Goal: Download file/media

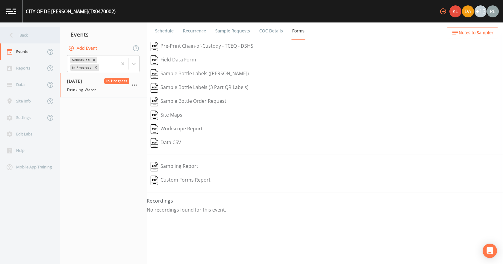
click at [32, 30] on div "Back" at bounding box center [27, 35] width 54 height 16
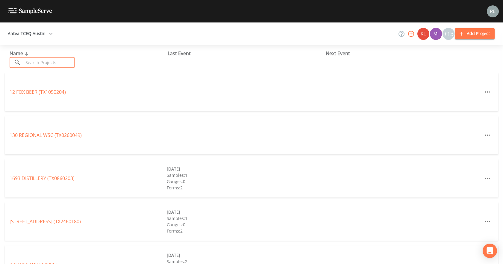
click at [36, 62] on input "text" at bounding box center [48, 62] width 51 height 11
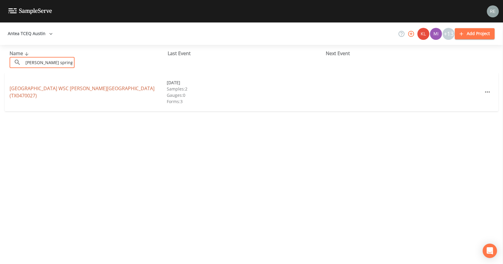
type input "[PERSON_NAME] springs"
click at [34, 93] on link "[GEOGRAPHIC_DATA][PERSON_NAME] (TX0470027)" at bounding box center [82, 92] width 145 height 14
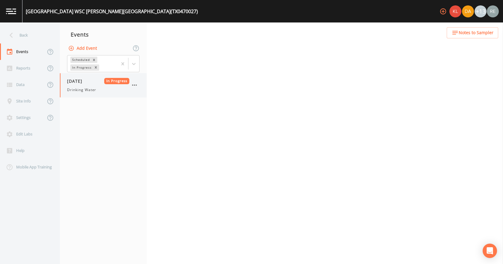
click at [81, 87] on span "Drinking Water" at bounding box center [81, 89] width 29 height 5
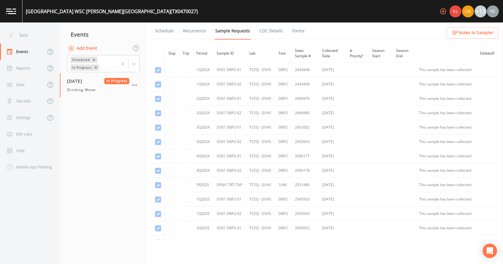
click at [291, 29] on link "Forms" at bounding box center [298, 30] width 14 height 17
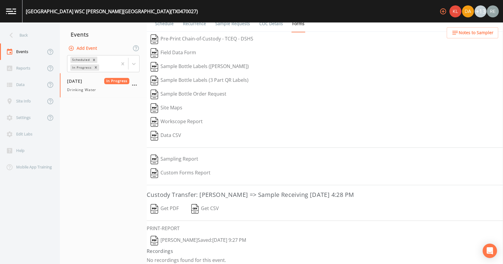
scroll to position [11, 0]
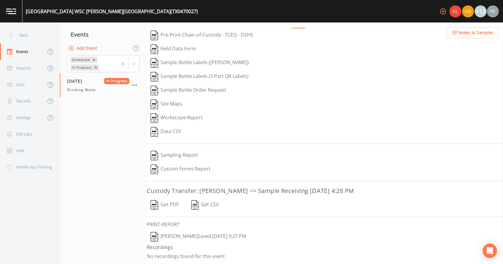
click at [203, 165] on button "[PERSON_NAME]  Saved: [DATE] 9:27 PM" at bounding box center [198, 236] width 103 height 14
click at [171, 165] on button "Get PDF" at bounding box center [165, 205] width 36 height 14
click at [14, 29] on div "Back" at bounding box center [27, 35] width 54 height 16
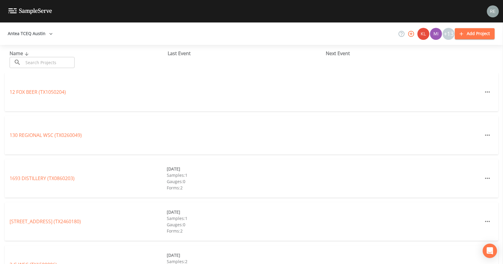
click at [41, 59] on input "text" at bounding box center [48, 62] width 51 height 11
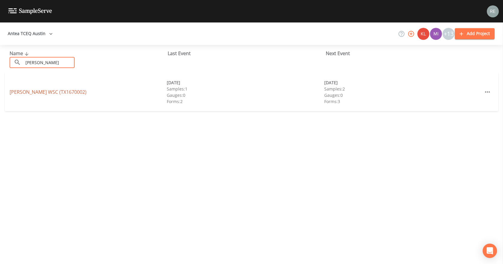
type input "[PERSON_NAME]"
click at [41, 92] on link "[PERSON_NAME] WSC (TX1670002)" at bounding box center [48, 92] width 77 height 7
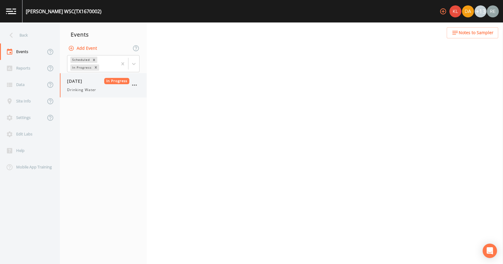
click at [86, 92] on span "Drinking Water" at bounding box center [81, 89] width 29 height 5
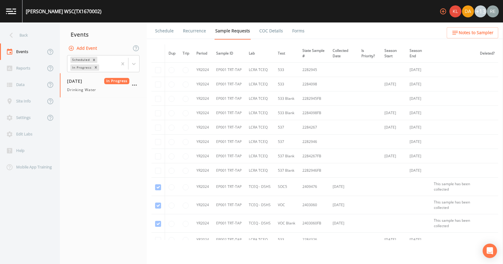
click at [297, 31] on link "Forms" at bounding box center [298, 30] width 14 height 17
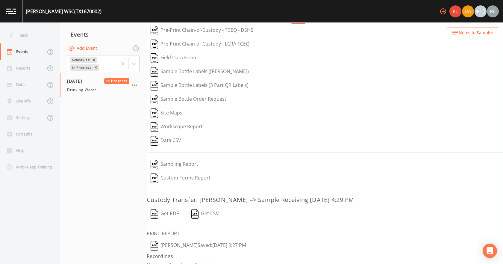
scroll to position [25, 0]
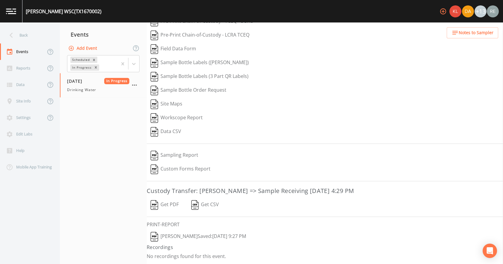
click at [185, 165] on button "[PERSON_NAME]  Saved: [DATE] 9:27 PM" at bounding box center [198, 236] width 103 height 14
click at [174, 165] on button "Get PDF" at bounding box center [165, 205] width 36 height 14
click at [28, 39] on div "Back" at bounding box center [27, 35] width 54 height 16
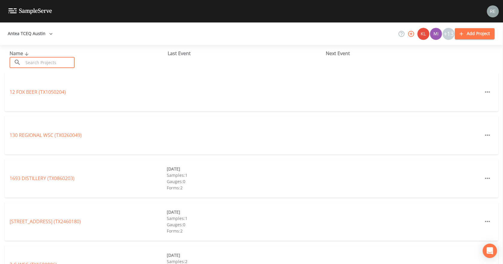
drag, startPoint x: 38, startPoint y: 62, endPoint x: 35, endPoint y: 61, distance: 3.1
click at [38, 62] on input "text" at bounding box center [48, 62] width 51 height 11
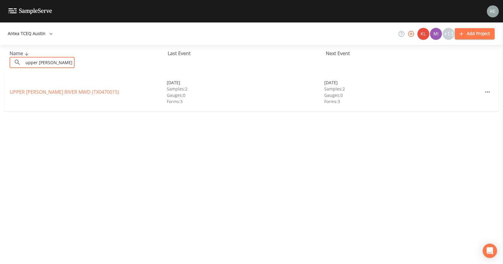
type input "upper [PERSON_NAME]"
click at [31, 91] on link "[GEOGRAPHIC_DATA][PERSON_NAME] (TX0470015)" at bounding box center [64, 92] width 109 height 7
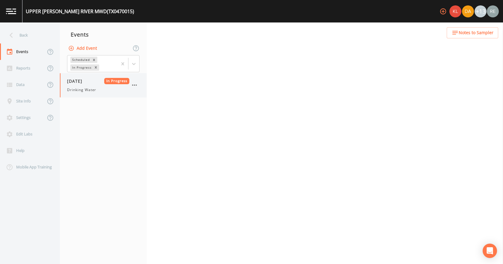
click at [76, 86] on div "[DATE] In Progress Drinking Water" at bounding box center [98, 85] width 62 height 15
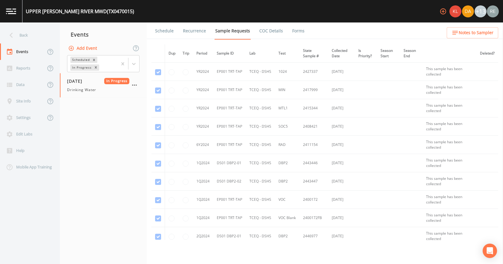
click at [299, 34] on link "Forms" at bounding box center [298, 30] width 14 height 17
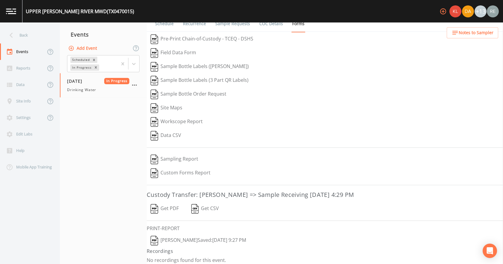
scroll to position [11, 0]
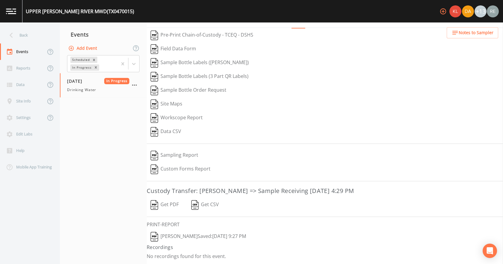
click at [187, 165] on button "[PERSON_NAME]  Saved: [DATE] 9:27 PM" at bounding box center [198, 236] width 103 height 14
click at [169, 165] on button "Get PDF" at bounding box center [165, 205] width 36 height 14
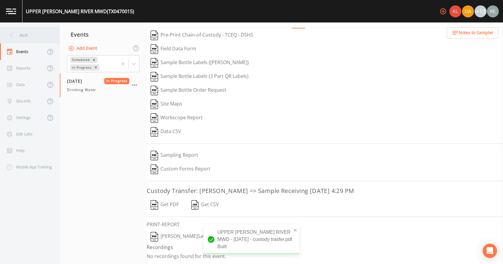
click at [26, 36] on div "Back" at bounding box center [27, 35] width 54 height 16
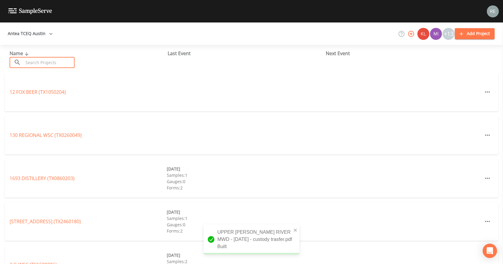
click at [31, 61] on input "text" at bounding box center [48, 62] width 51 height 11
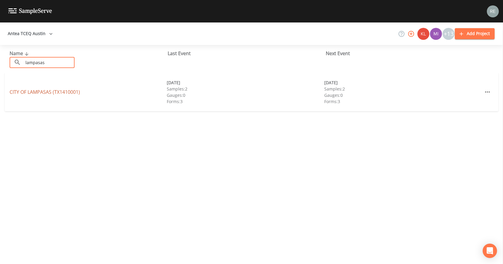
type input "lampasas"
click at [24, 92] on link "CITY OF [GEOGRAPHIC_DATA] (TX1410001)" at bounding box center [45, 92] width 70 height 7
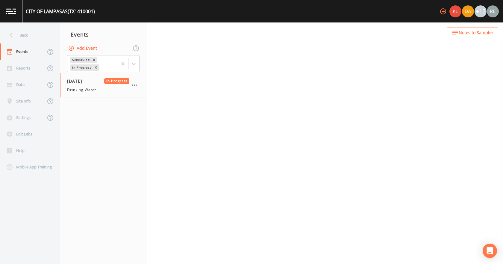
click at [77, 85] on div "[DATE] In Progress Drinking Water" at bounding box center [98, 85] width 62 height 15
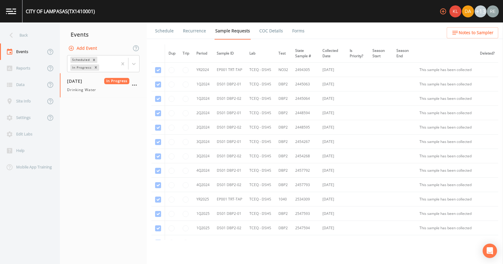
click at [299, 32] on link "Forms" at bounding box center [298, 30] width 14 height 17
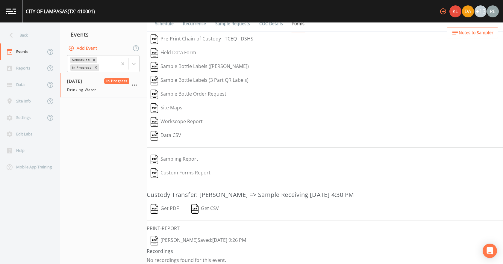
scroll to position [11, 0]
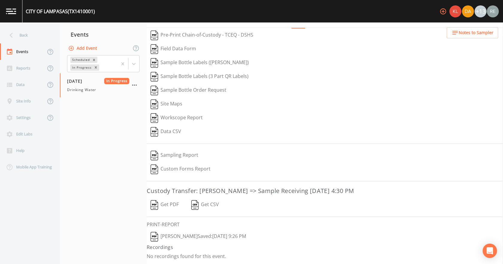
click at [227, 165] on button "[PERSON_NAME]  Saved: [DATE] 9:26 PM" at bounding box center [198, 236] width 103 height 14
click at [172, 165] on button "Get PDF" at bounding box center [165, 205] width 36 height 14
drag, startPoint x: 28, startPoint y: 37, endPoint x: 29, endPoint y: 40, distance: 3.1
click at [28, 37] on div "Back" at bounding box center [27, 35] width 54 height 16
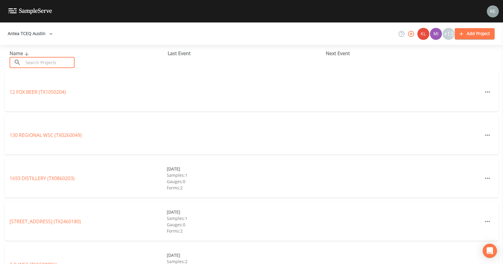
click at [34, 61] on input "text" at bounding box center [48, 62] width 51 height 11
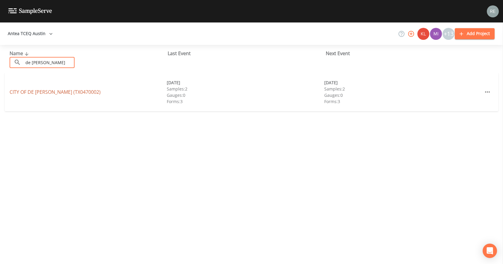
type input "de [PERSON_NAME]"
click at [39, 91] on link "[GEOGRAPHIC_DATA][PERSON_NAME] (TX0470002)" at bounding box center [55, 92] width 91 height 7
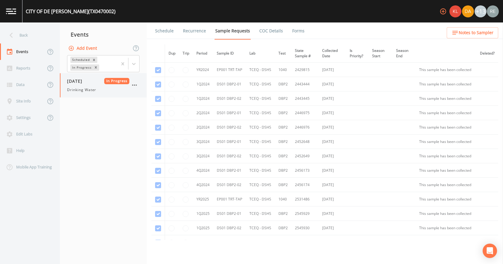
click at [81, 89] on span "Drinking Water" at bounding box center [81, 89] width 29 height 5
click at [291, 29] on link "Forms" at bounding box center [298, 30] width 14 height 17
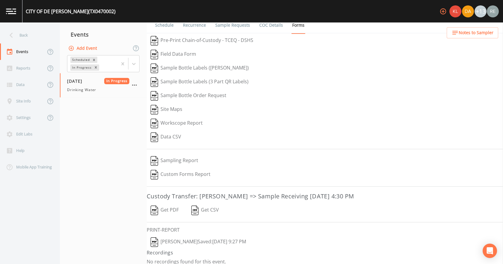
scroll to position [11, 0]
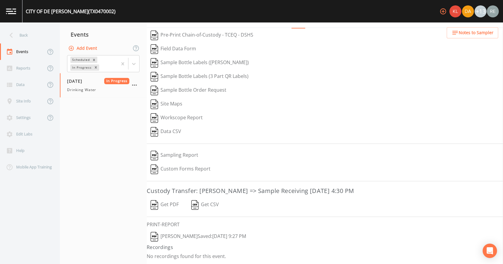
click at [196, 165] on button "[PERSON_NAME]  Saved: [DATE] 9:27 PM" at bounding box center [198, 236] width 103 height 14
click at [168, 165] on button "Get PDF" at bounding box center [165, 205] width 36 height 14
click at [33, 34] on div "Back" at bounding box center [27, 35] width 54 height 16
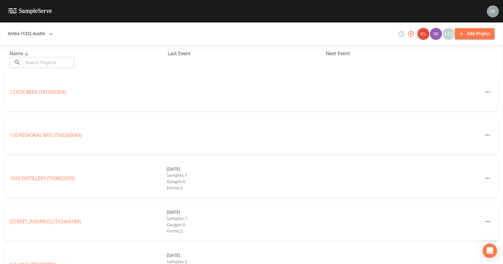
click at [44, 58] on input "text" at bounding box center [48, 62] width 51 height 11
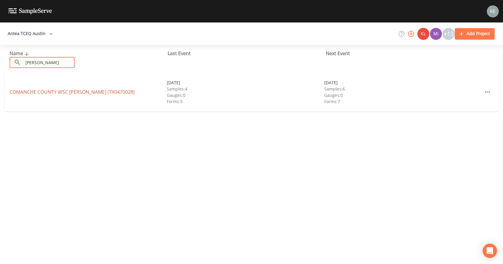
type input "[PERSON_NAME]"
click at [45, 92] on link "COMANCHE COUNTY WSC [PERSON_NAME] (TX0470028)" at bounding box center [72, 92] width 125 height 7
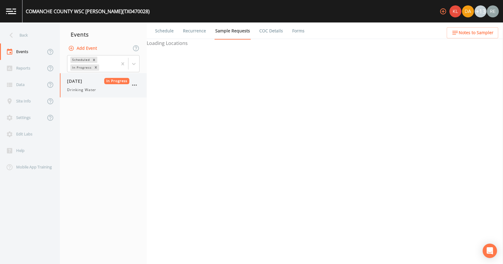
click at [86, 82] on span "[DATE]" at bounding box center [76, 81] width 19 height 6
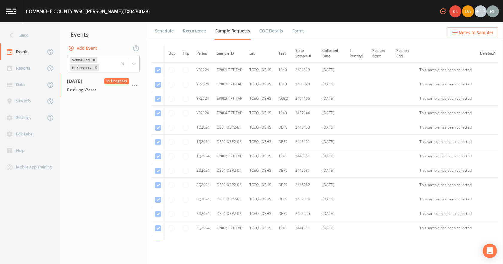
click at [293, 30] on link "Forms" at bounding box center [298, 30] width 14 height 17
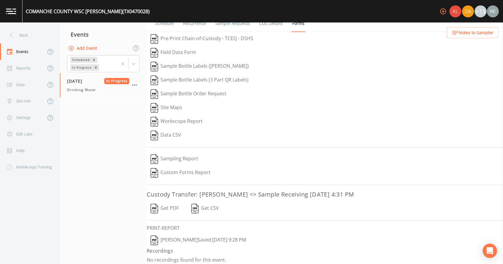
scroll to position [11, 0]
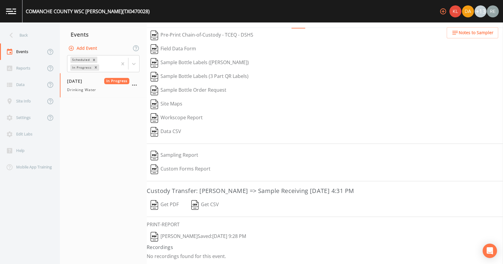
click at [202, 165] on button "[PERSON_NAME]  Saved: [DATE] 9:28 PM" at bounding box center [198, 236] width 103 height 14
click at [173, 165] on button "Get PDF" at bounding box center [165, 205] width 36 height 14
